Goal: Information Seeking & Learning: Learn about a topic

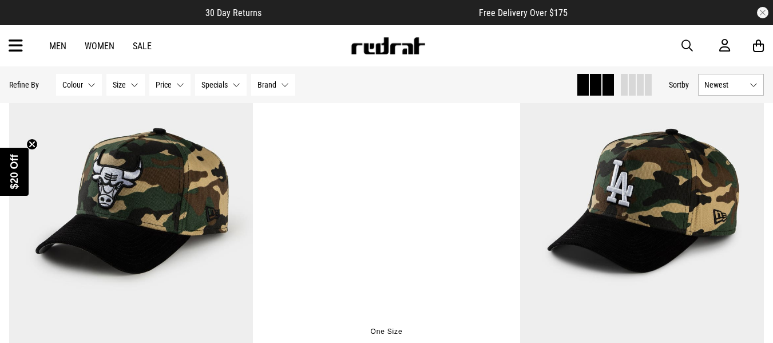
scroll to position [172, 0]
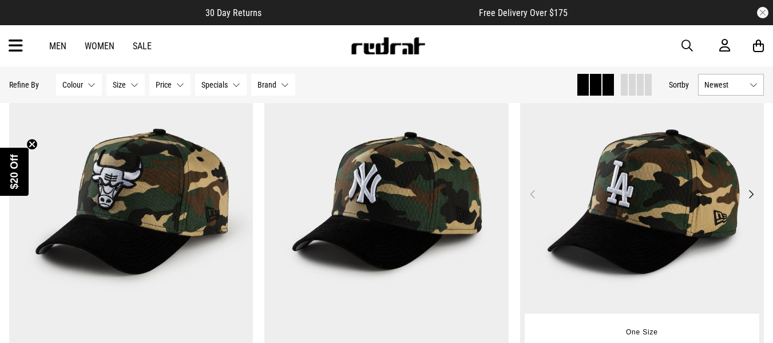
click at [638, 194] on img at bounding box center [642, 201] width 244 height 342
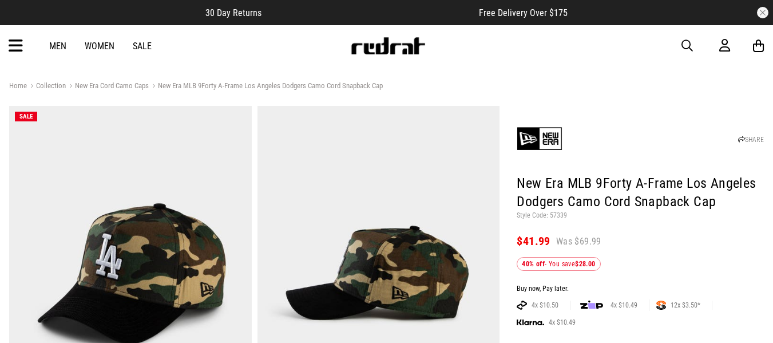
click at [139, 44] on link "Sale" at bounding box center [142, 46] width 19 height 11
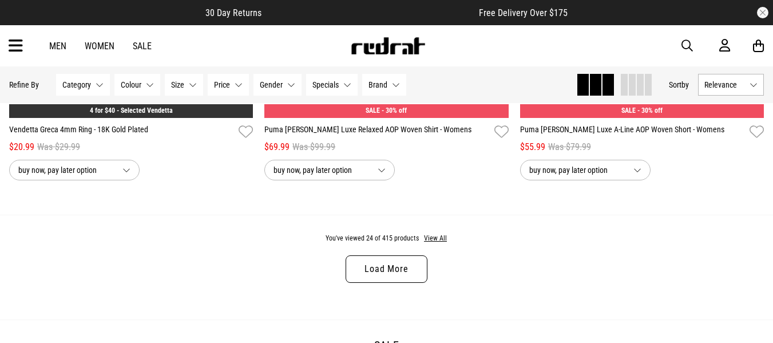
scroll to position [3434, 0]
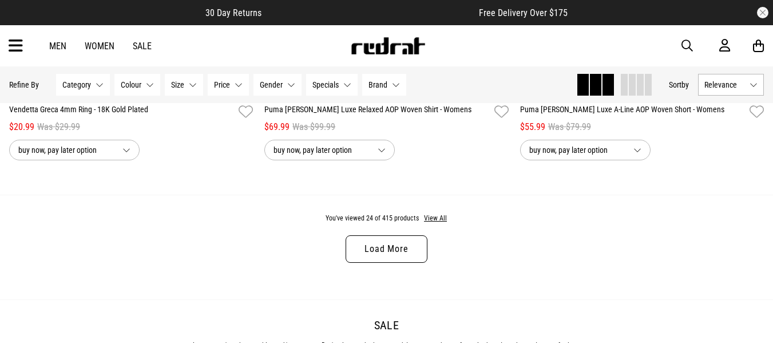
click at [383, 260] on link "Load More" at bounding box center [386, 248] width 81 height 27
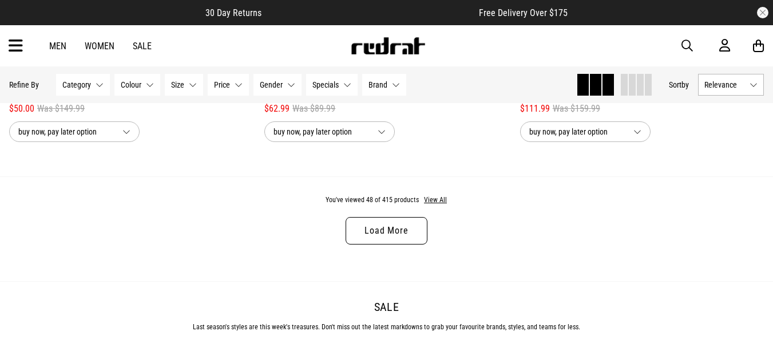
scroll to position [6926, 0]
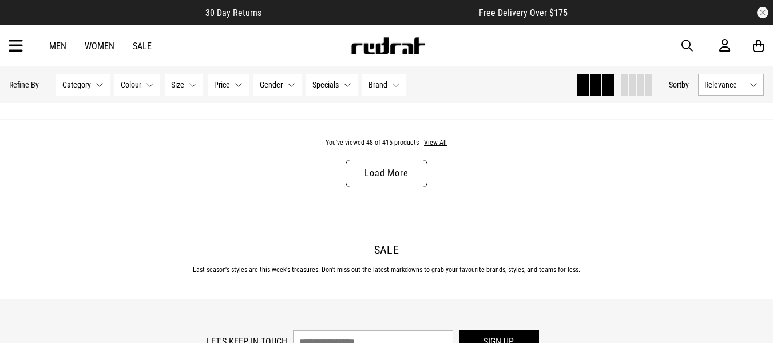
click at [379, 180] on link "Load More" at bounding box center [386, 173] width 81 height 27
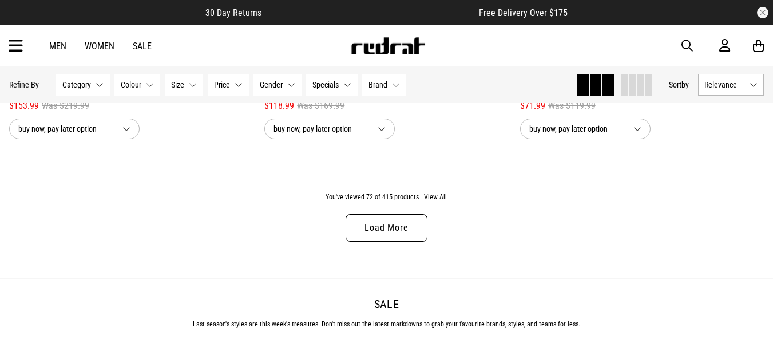
scroll to position [10360, 0]
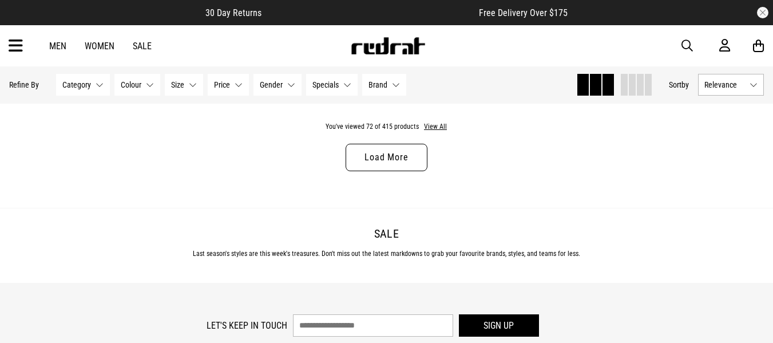
click at [373, 171] on link "Load More" at bounding box center [386, 157] width 81 height 27
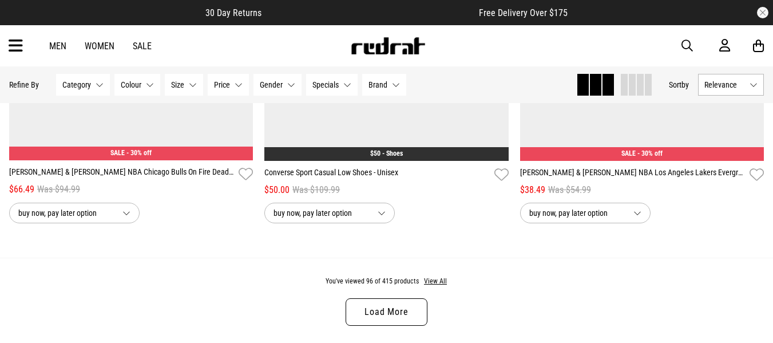
scroll to position [13738, 0]
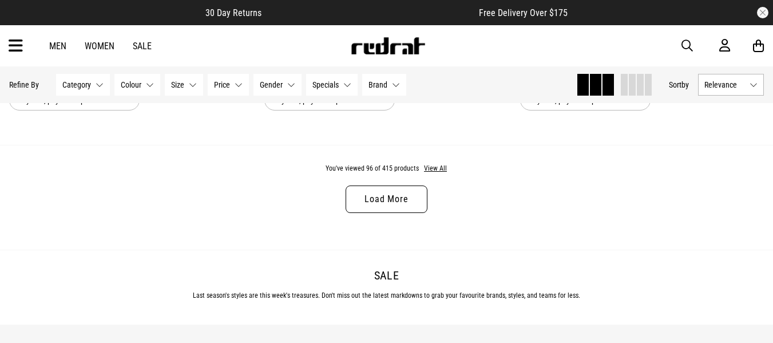
click at [401, 211] on link "Load More" at bounding box center [386, 198] width 81 height 27
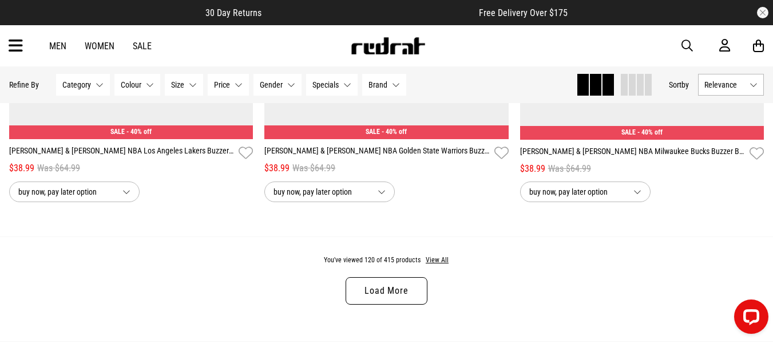
scroll to position [17085, 0]
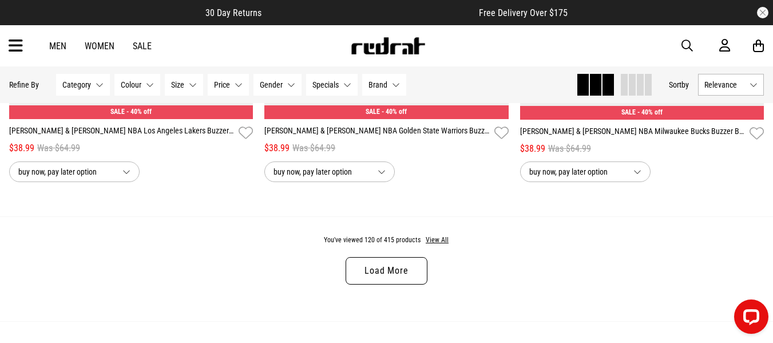
click at [397, 284] on link "Load More" at bounding box center [386, 270] width 81 height 27
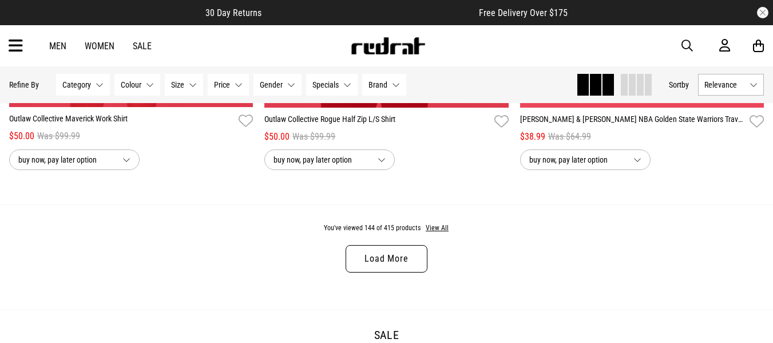
scroll to position [20519, 0]
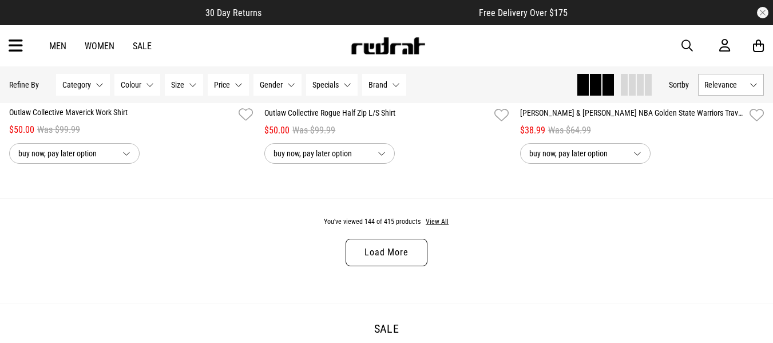
click at [399, 266] on link "Load More" at bounding box center [386, 252] width 81 height 27
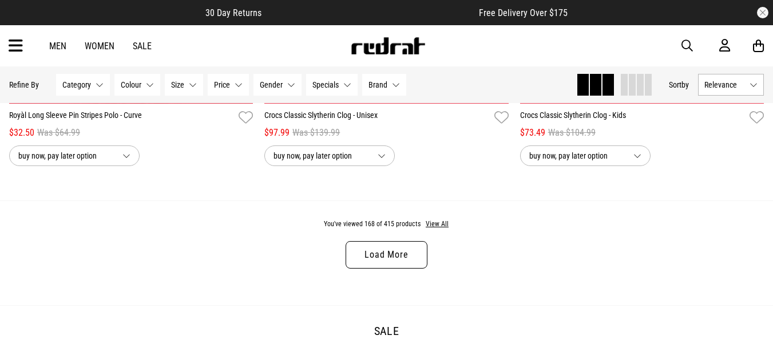
scroll to position [23925, 0]
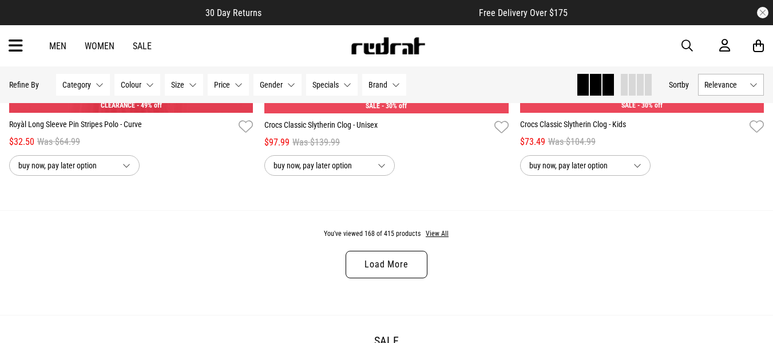
click at [403, 278] on link "Load More" at bounding box center [386, 264] width 81 height 27
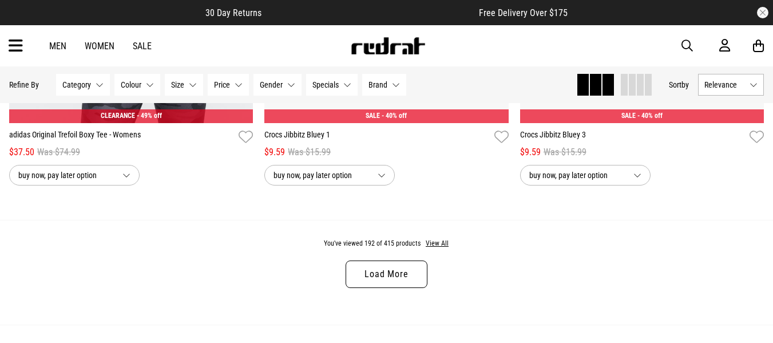
scroll to position [27416, 0]
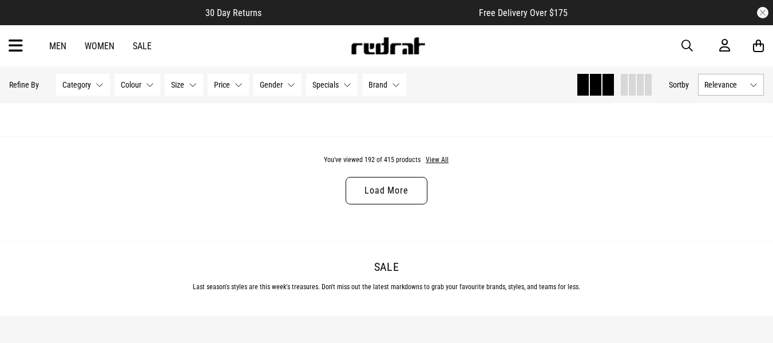
click at [383, 204] on link "Load More" at bounding box center [386, 190] width 81 height 27
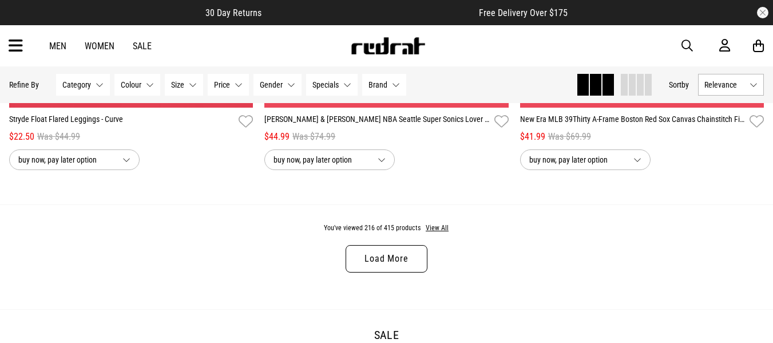
scroll to position [30851, 0]
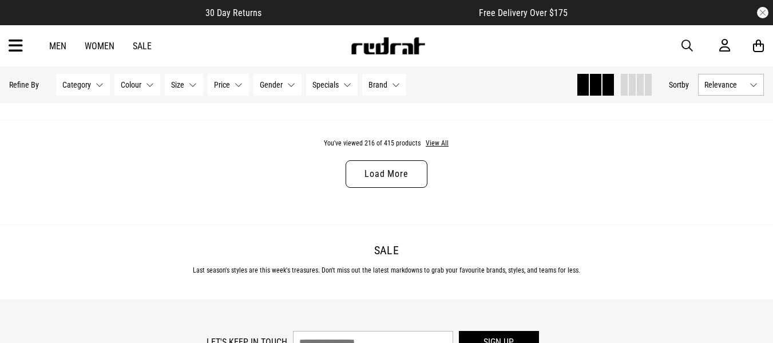
click at [375, 188] on link "Load More" at bounding box center [386, 173] width 81 height 27
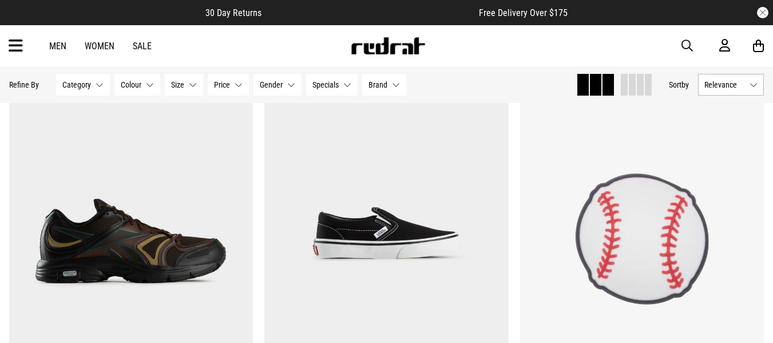
scroll to position [33226, 0]
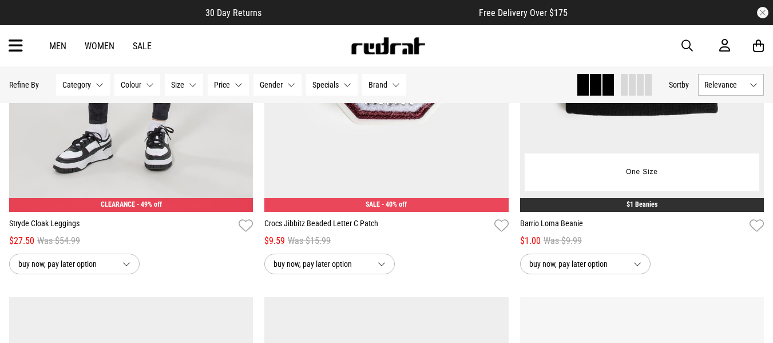
click at [669, 136] on img at bounding box center [642, 40] width 244 height 342
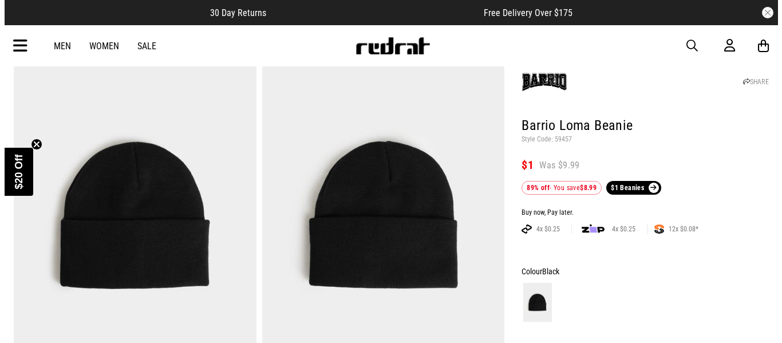
scroll to position [114, 0]
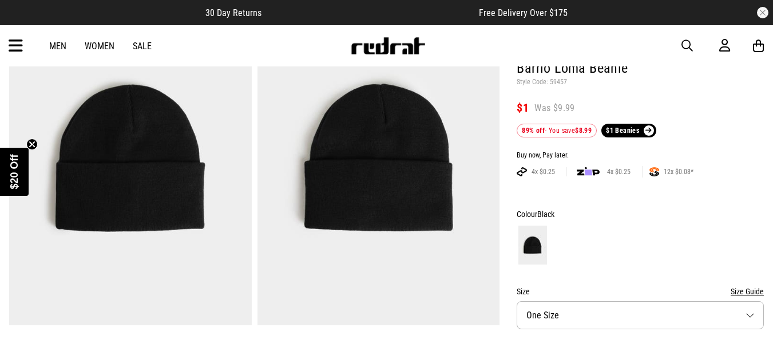
click at [651, 127] on span at bounding box center [649, 130] width 10 height 10
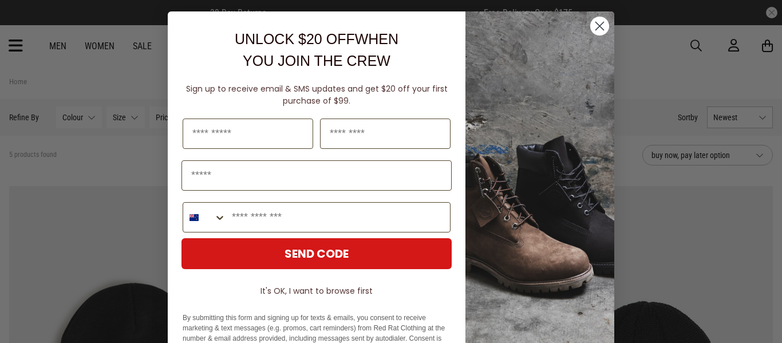
click at [596, 27] on icon "Close dialog" at bounding box center [600, 26] width 8 height 8
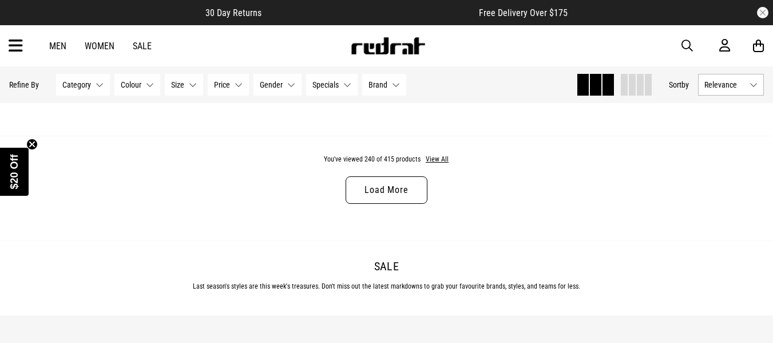
scroll to position [3578, 0]
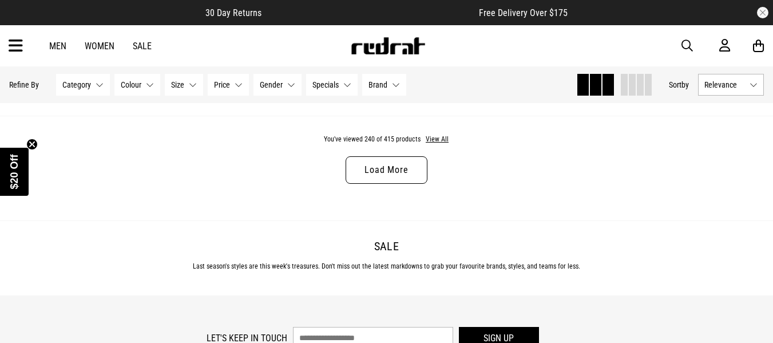
click at [391, 171] on link "Load More" at bounding box center [386, 169] width 81 height 27
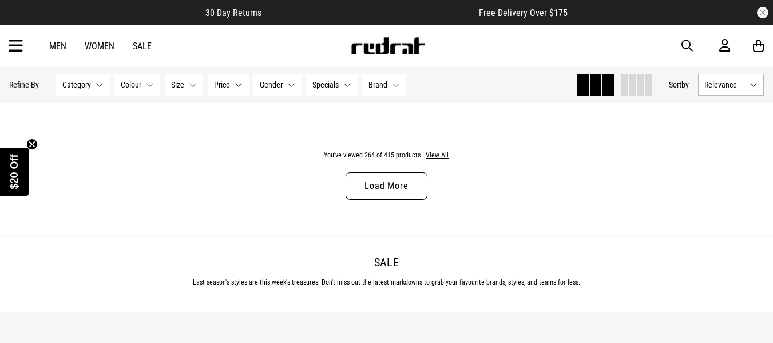
scroll to position [6982, 0]
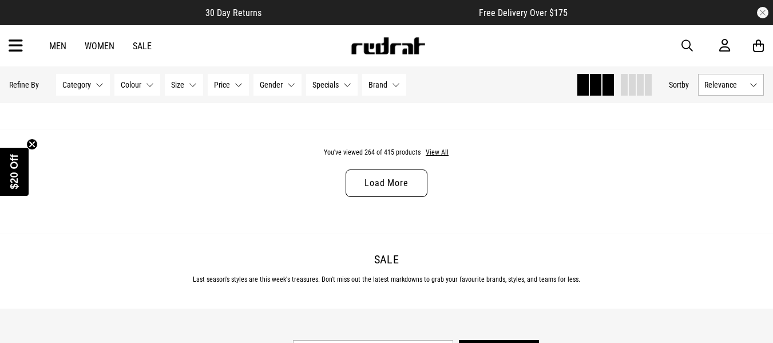
click at [388, 193] on link "Load More" at bounding box center [386, 182] width 81 height 27
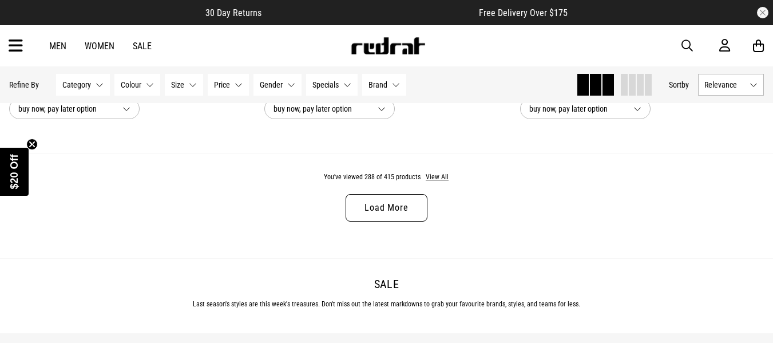
scroll to position [10417, 0]
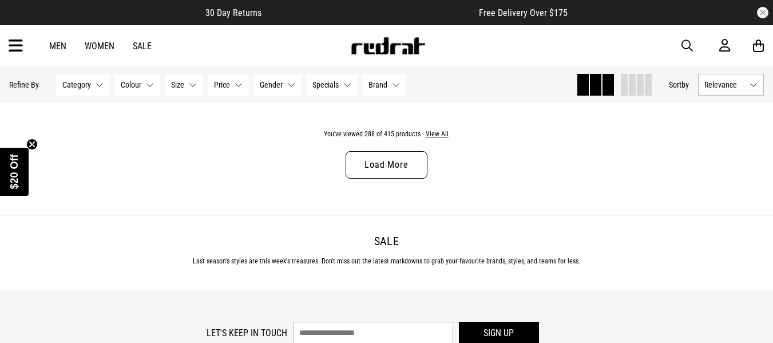
drag, startPoint x: 400, startPoint y: 176, endPoint x: 356, endPoint y: 151, distance: 51.0
click at [400, 176] on link "Load More" at bounding box center [386, 164] width 81 height 27
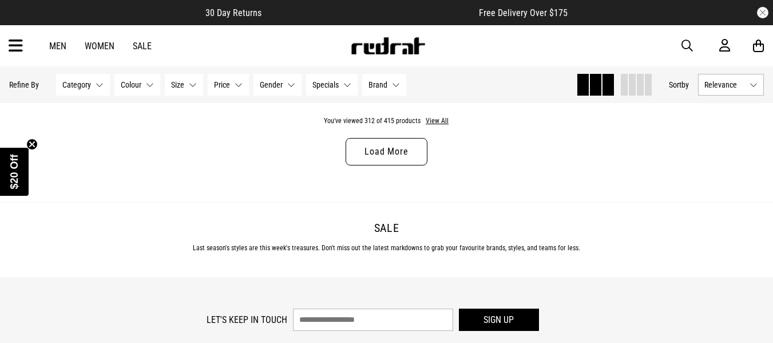
scroll to position [13850, 0]
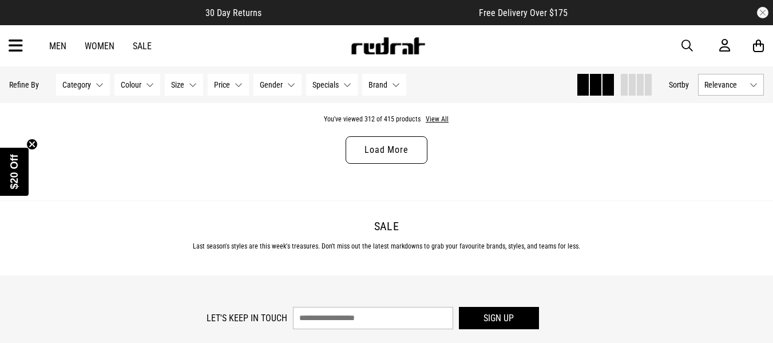
click at [360, 164] on link "Load More" at bounding box center [386, 149] width 81 height 27
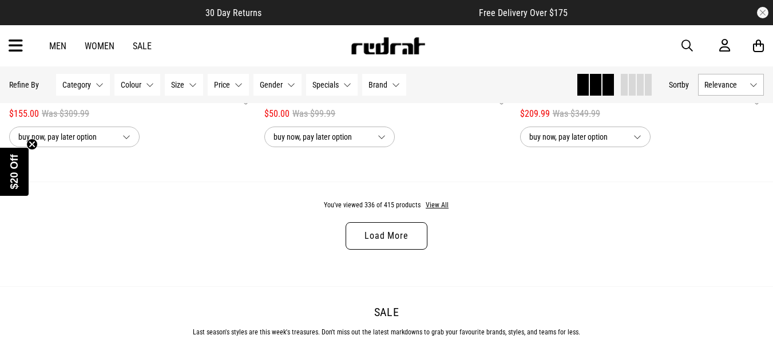
scroll to position [17198, 0]
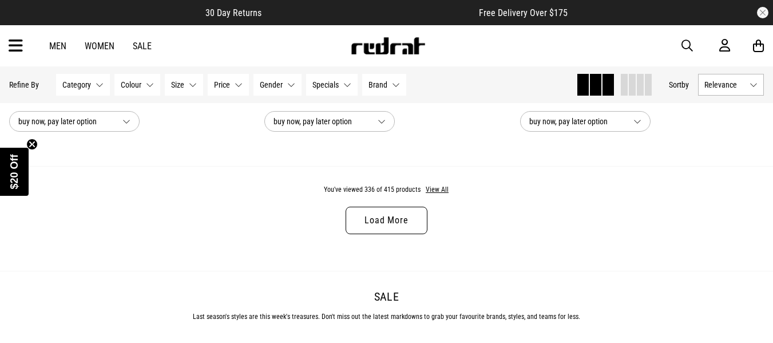
click at [404, 234] on link "Load More" at bounding box center [386, 220] width 81 height 27
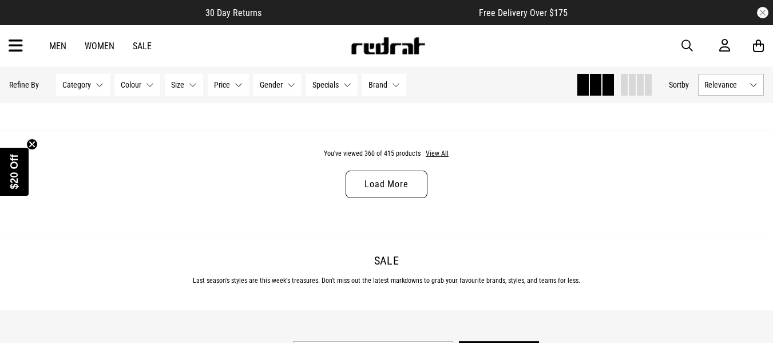
scroll to position [20660, 0]
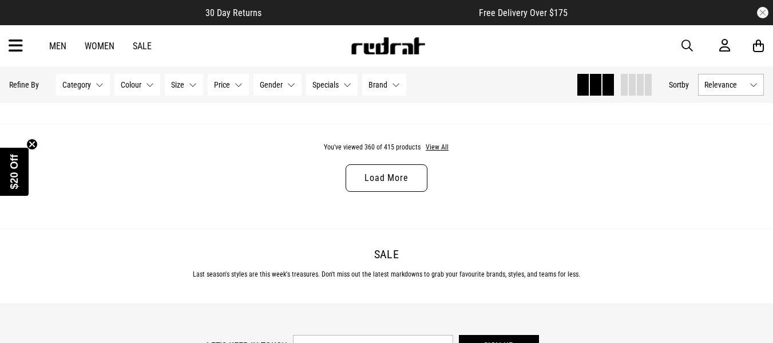
click at [380, 192] on link "Load More" at bounding box center [386, 177] width 81 height 27
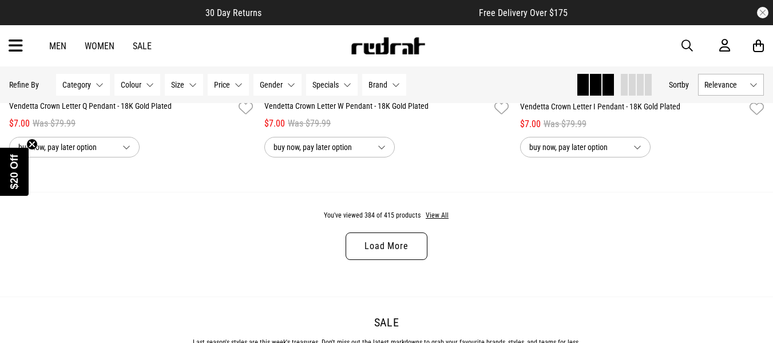
scroll to position [24037, 0]
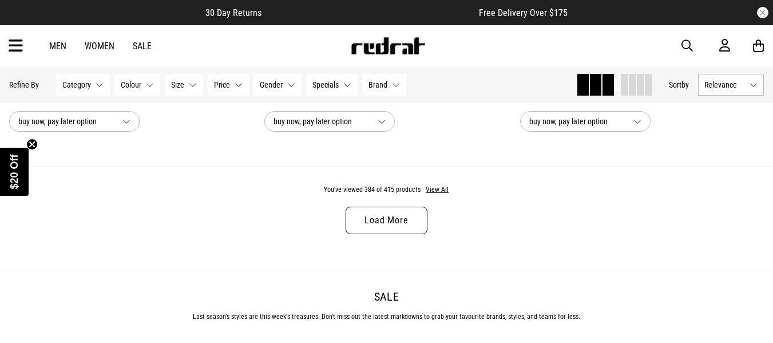
click at [374, 234] on link "Load More" at bounding box center [386, 220] width 81 height 27
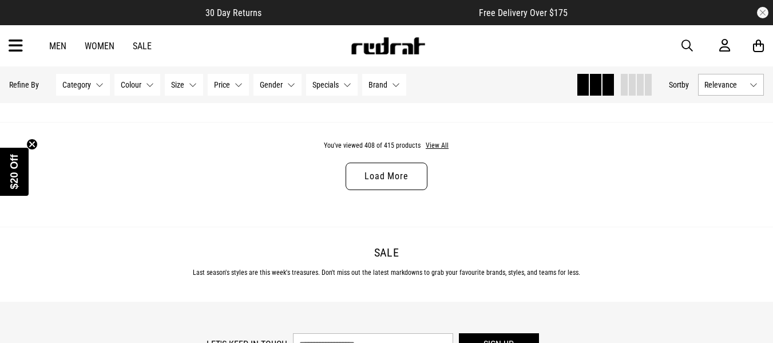
scroll to position [27586, 0]
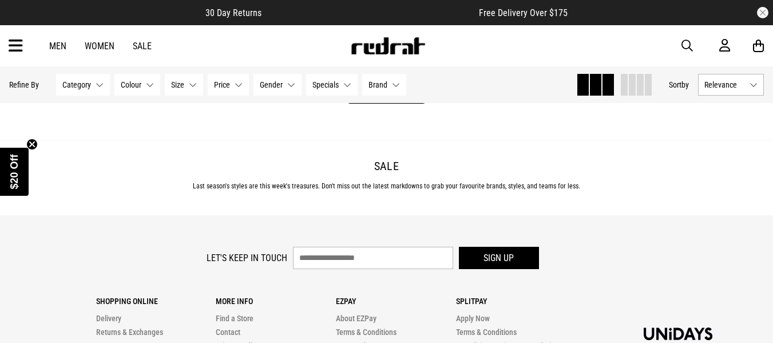
click at [374, 104] on link "Load More" at bounding box center [386, 89] width 81 height 27
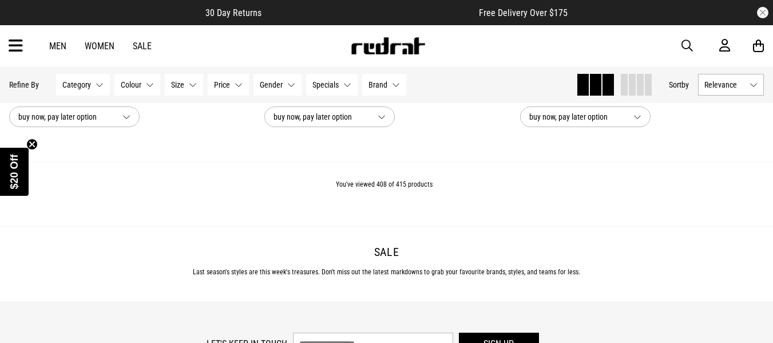
scroll to position [27471, 0]
